Goal: Check status: Check status

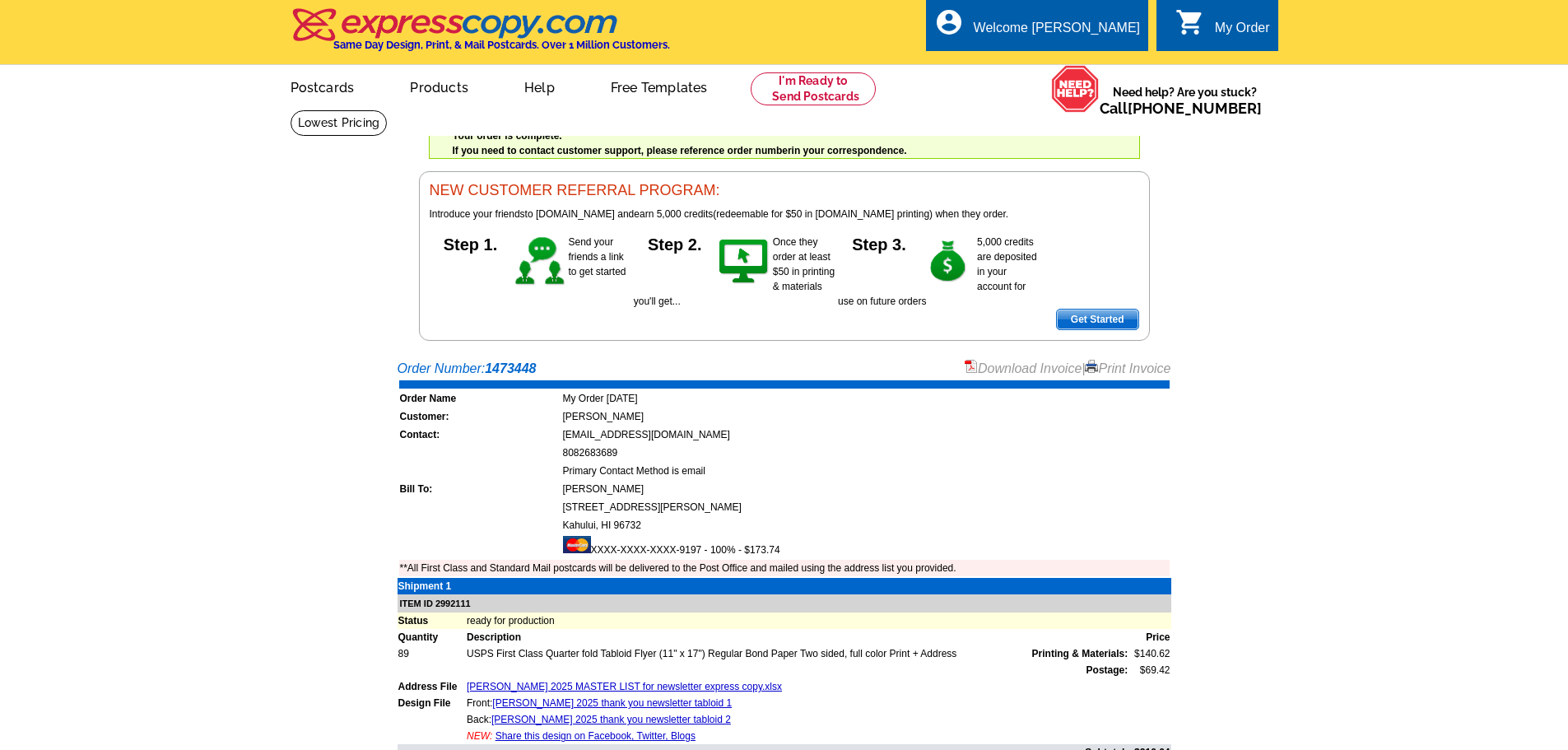
click at [190, 411] on main "Order Number: 1473448 Download Invoice | Print Invoice Order Name My Order 2025…" at bounding box center [784, 640] width 1568 height 579
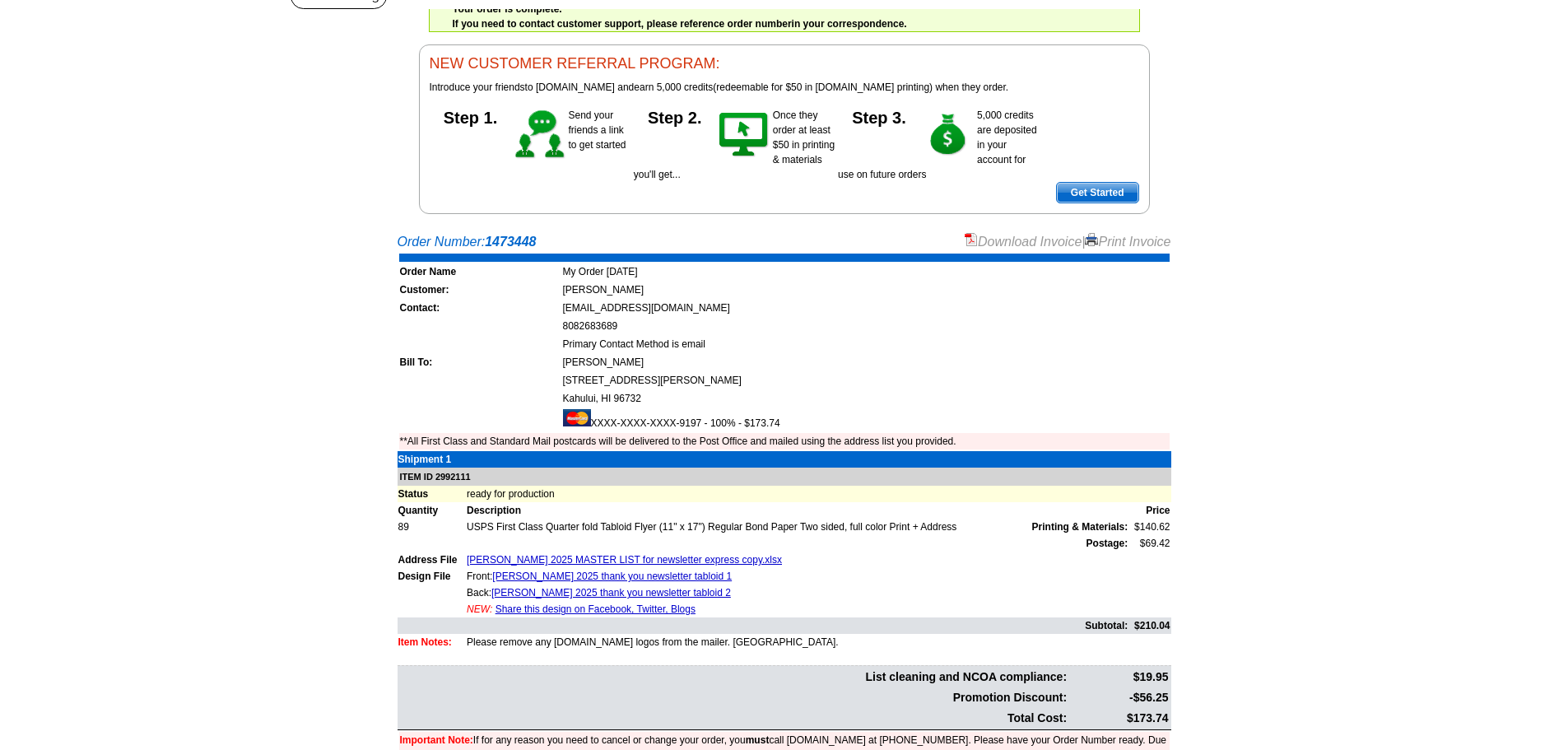
scroll to position [165, 0]
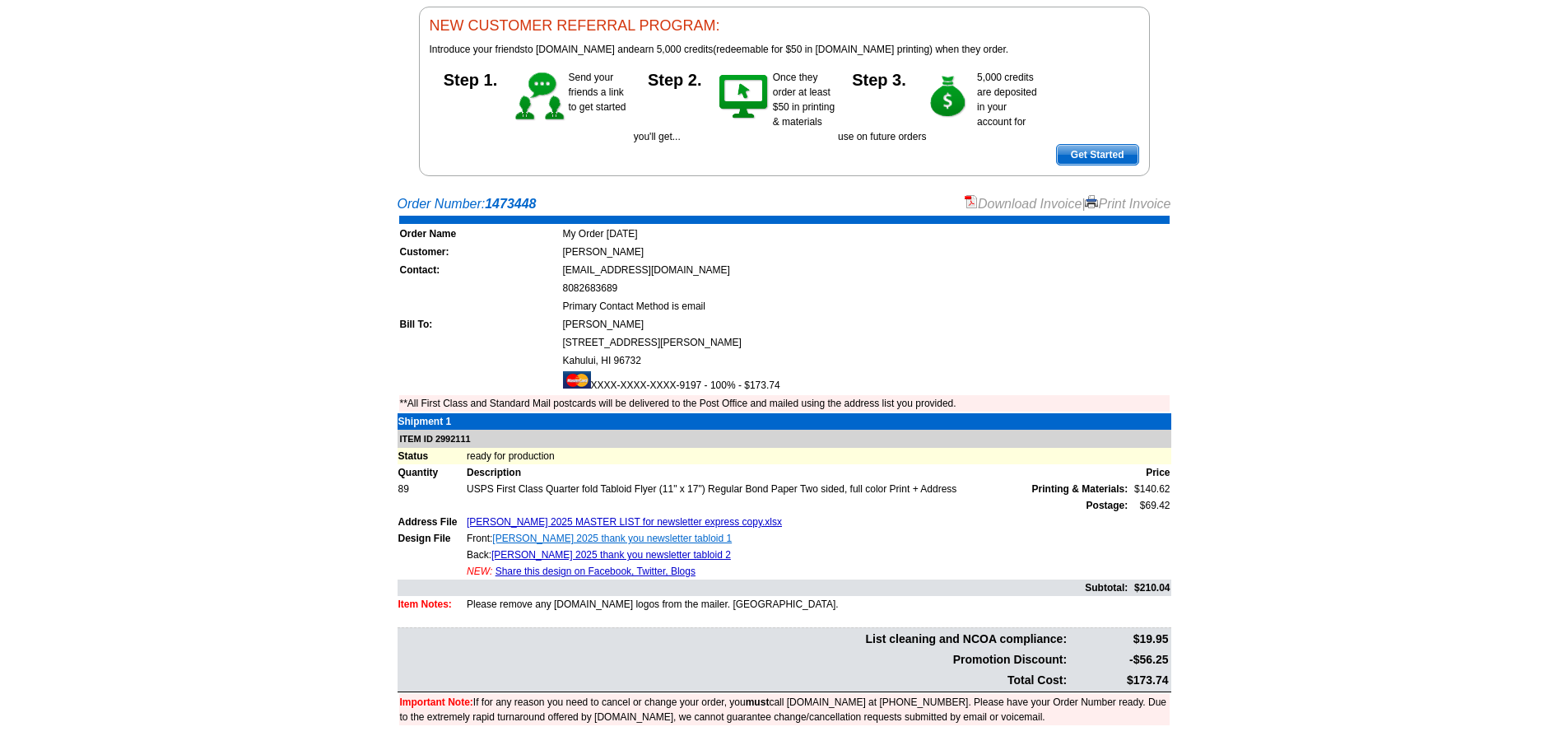
click at [650, 536] on link "chung kapoi 2025 thank you newsletter tabloid 1" at bounding box center [611, 538] width 240 height 11
click at [609, 556] on link "chung kapoi 2025 thank you newsletter tabloid 2" at bounding box center [610, 554] width 240 height 11
click at [260, 479] on main "Order Number: 1473448 Download Invoice | Print Invoice Order Name My Order 2025…" at bounding box center [784, 475] width 1568 height 579
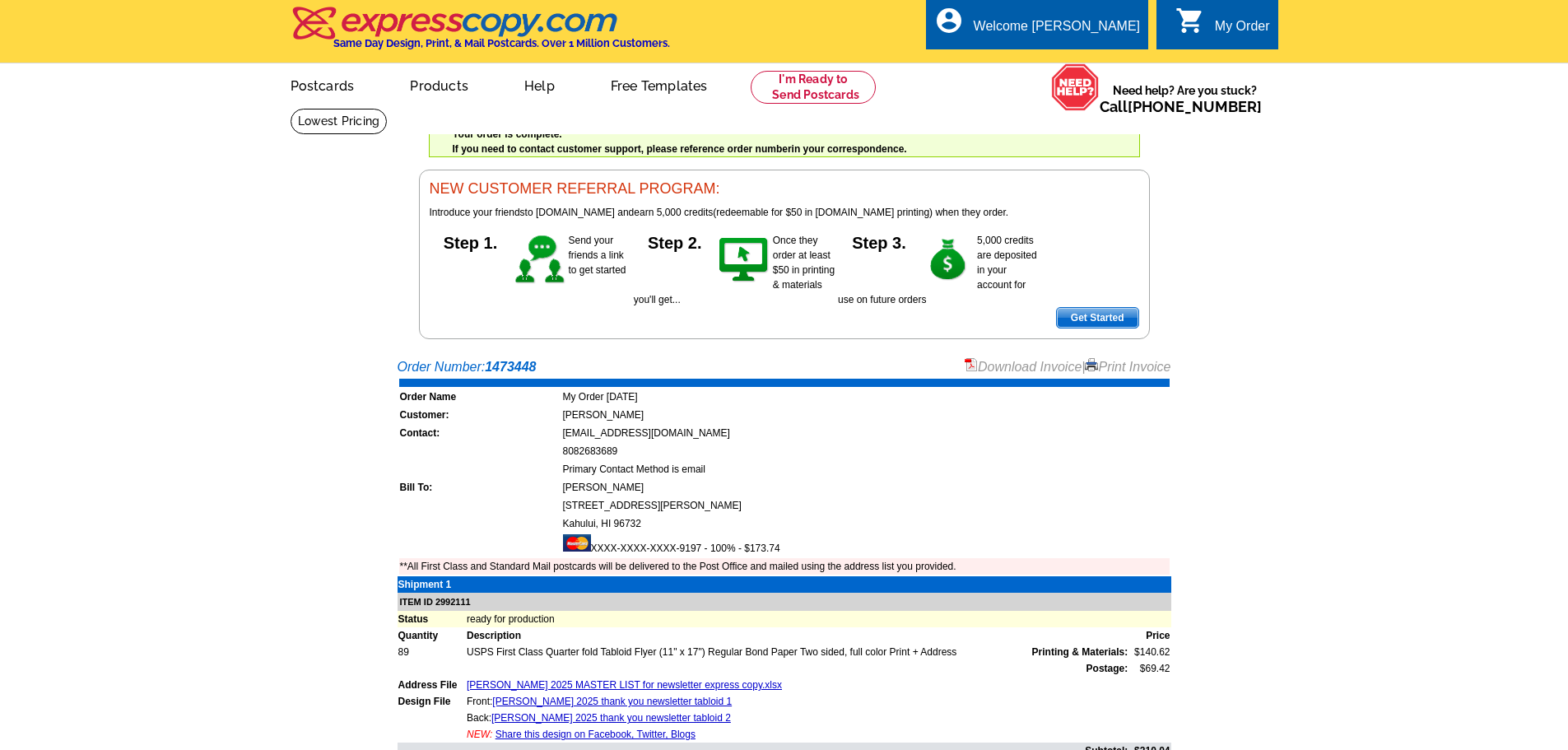
scroll to position [0, 0]
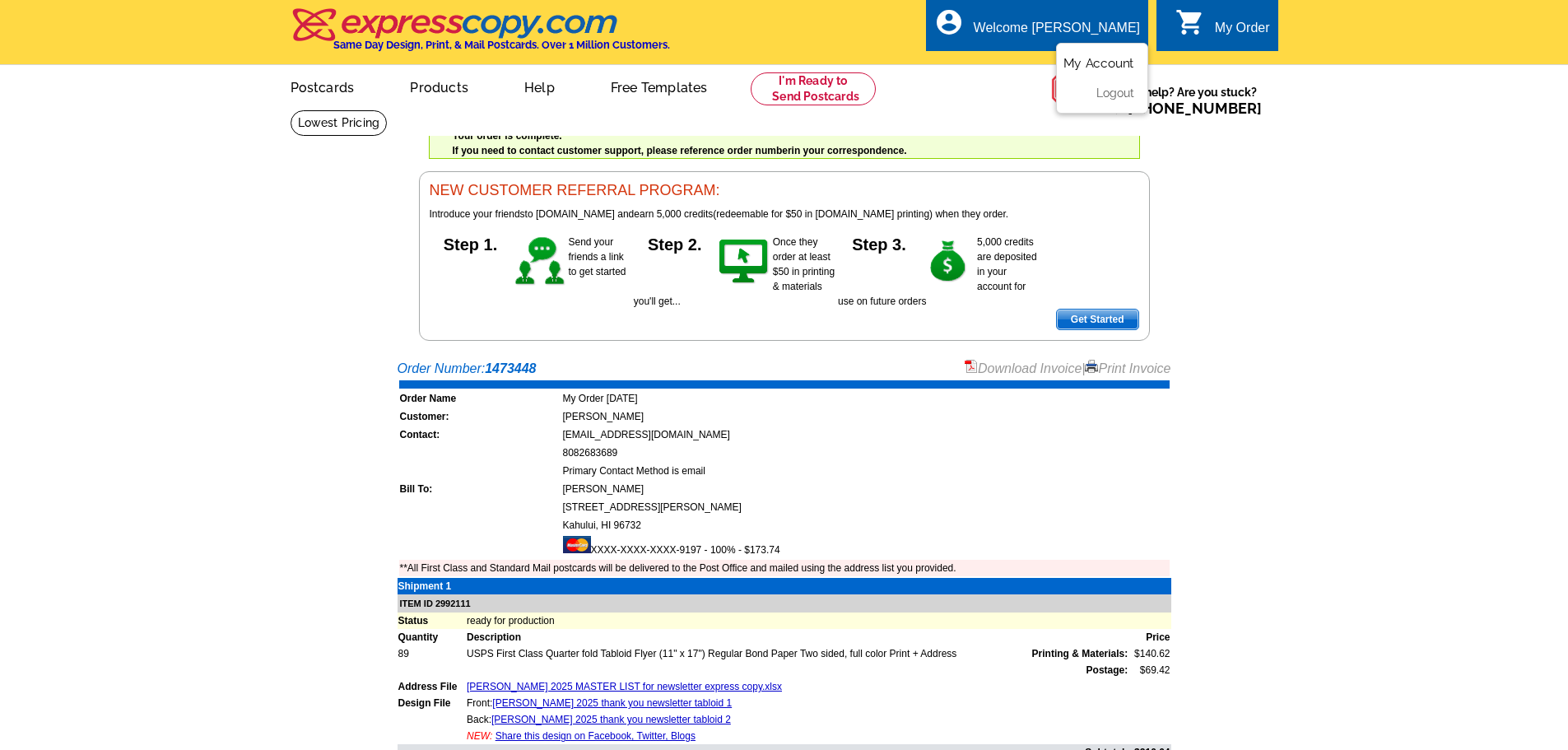
click at [1123, 61] on link "My Account" at bounding box center [1098, 63] width 71 height 15
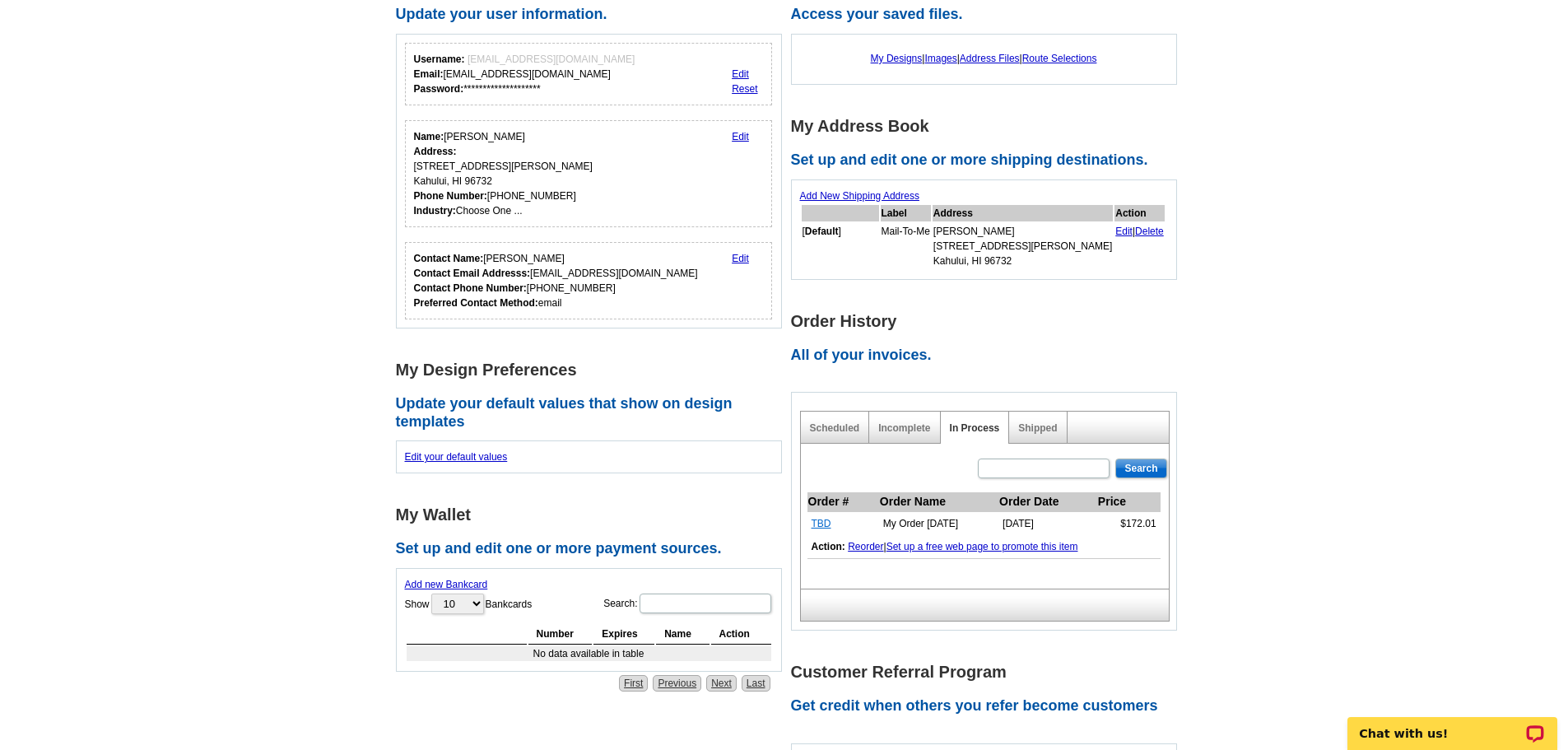
click at [821, 524] on link "TBD" at bounding box center [821, 523] width 20 height 11
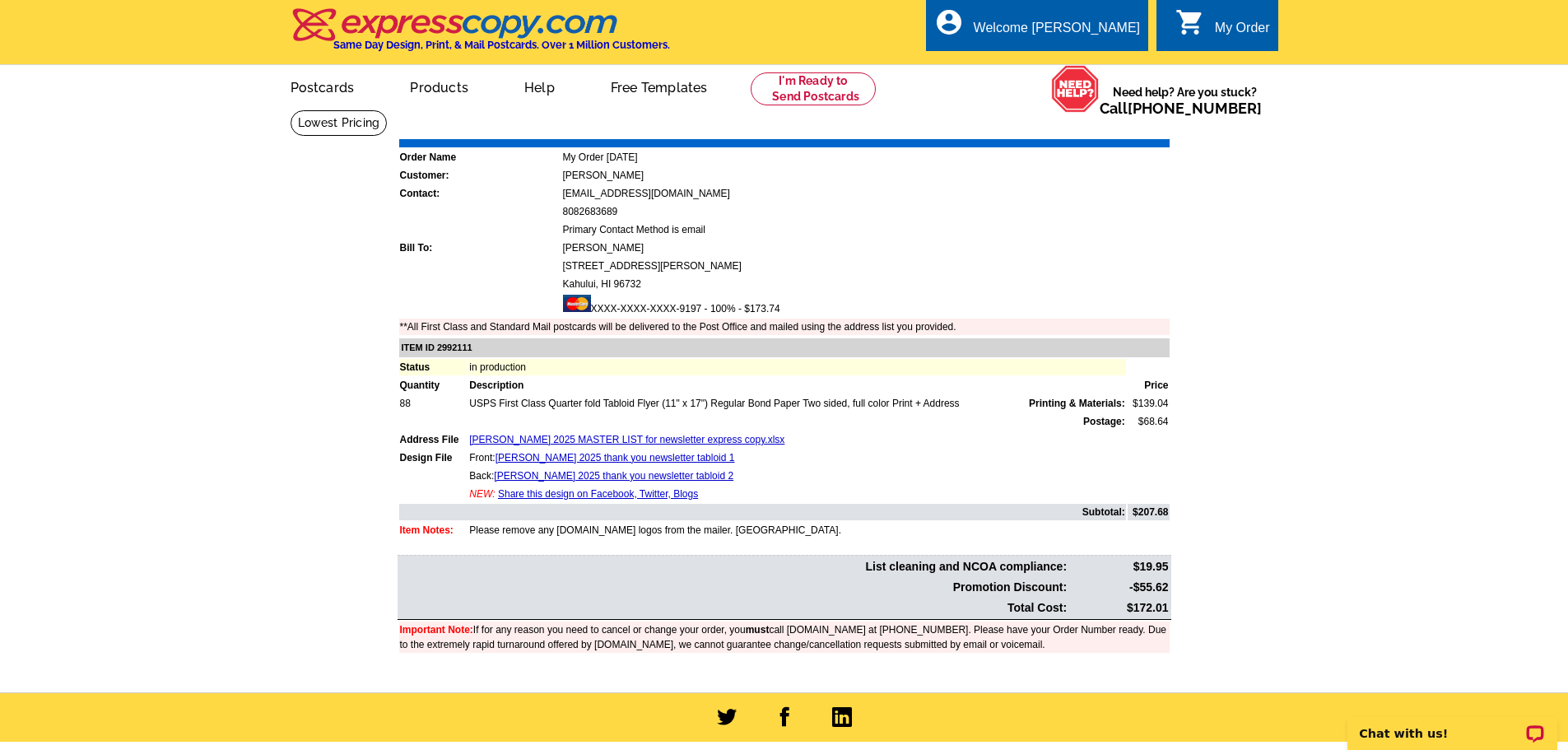
click at [1262, 288] on main "Order Number: 1473448 Download Invoice | Print Invoice Order Name My Order 2025…" at bounding box center [784, 401] width 1568 height 583
